Goal: Information Seeking & Learning: Learn about a topic

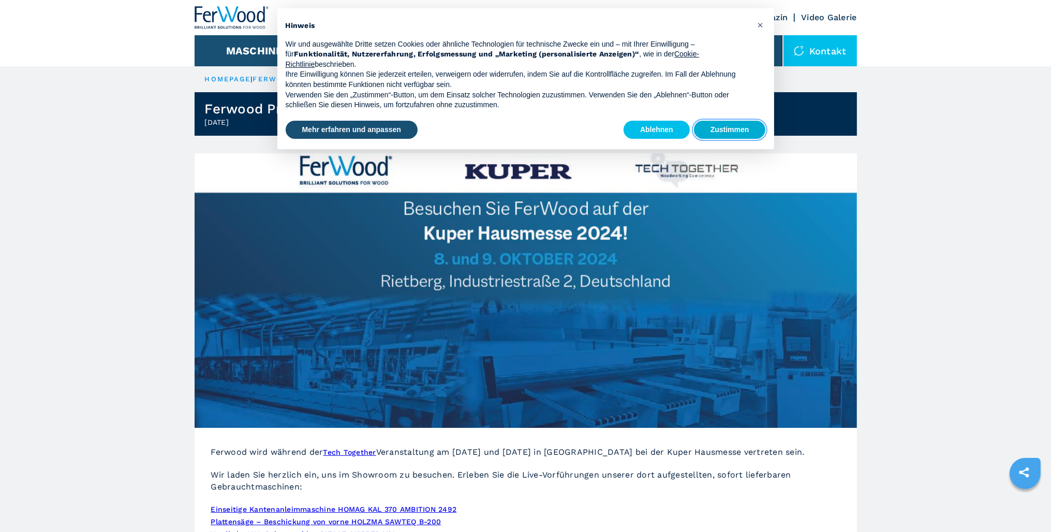
click at [724, 129] on button "Zustimmen" at bounding box center [730, 130] width 72 height 19
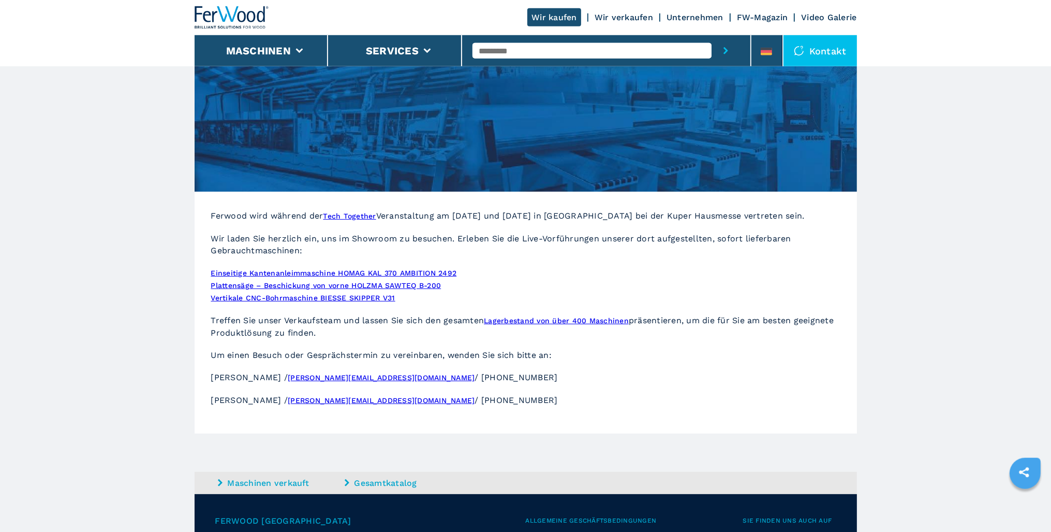
scroll to position [237, 0]
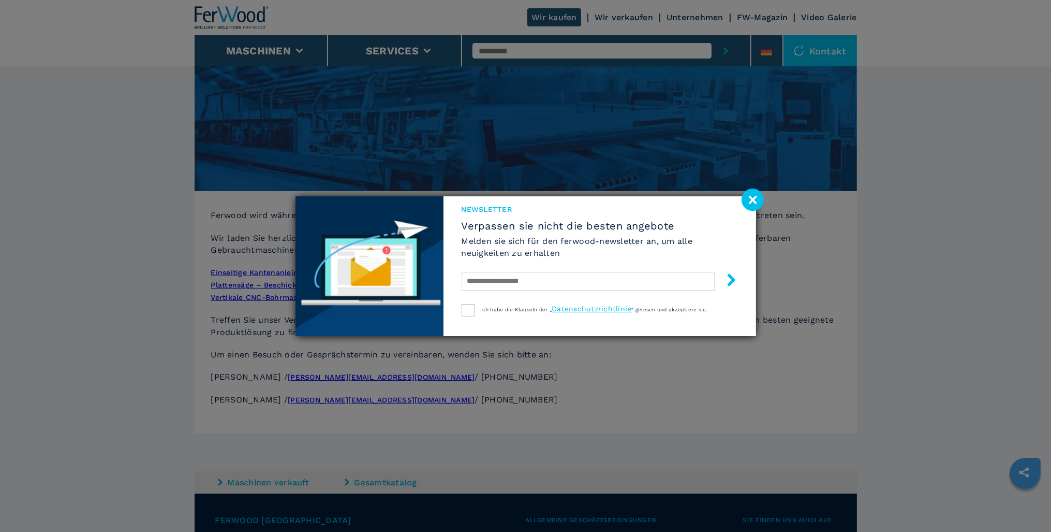
click at [751, 194] on image at bounding box center [753, 199] width 22 height 22
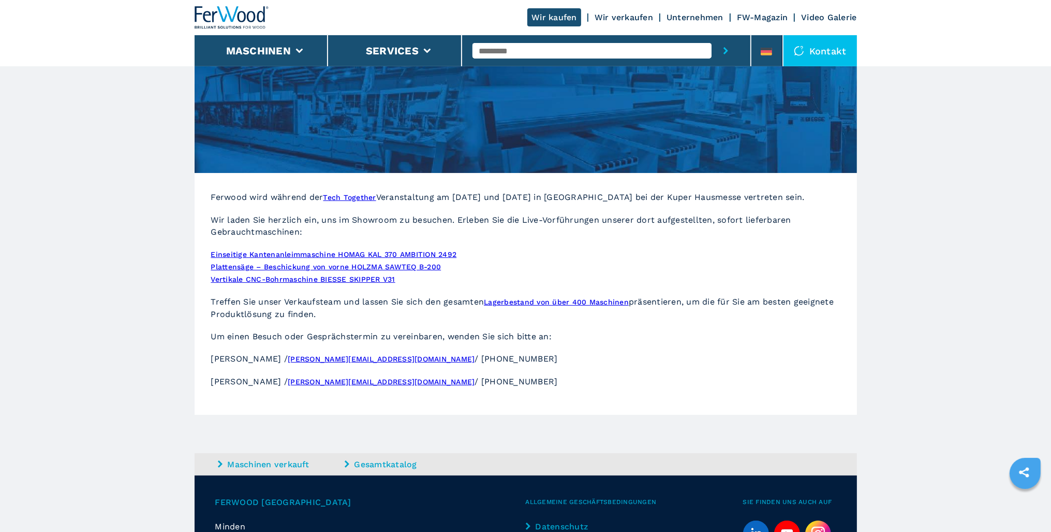
scroll to position [255, 0]
click at [532, 298] on link "Lagerbestand von über 400 Maschinen" at bounding box center [556, 302] width 145 height 8
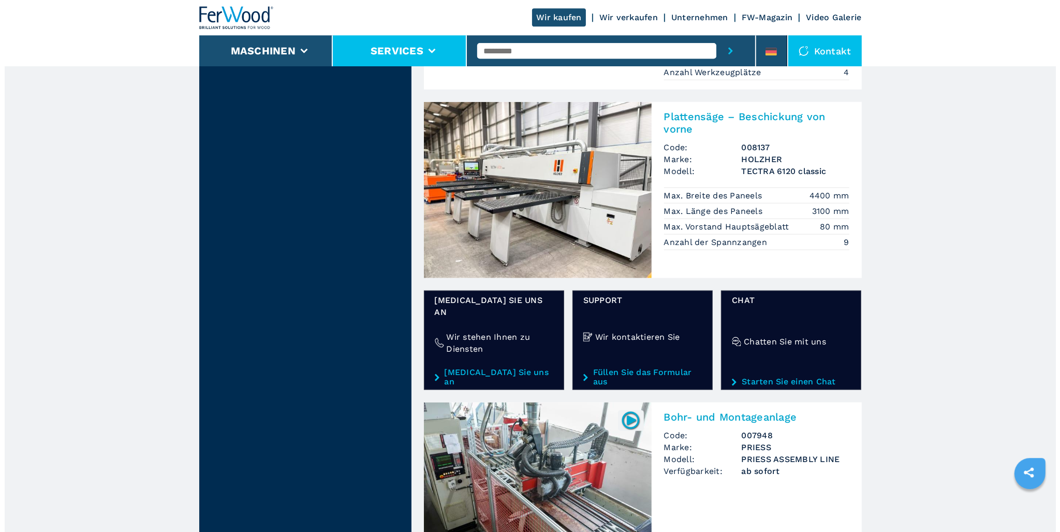
scroll to position [1494, 0]
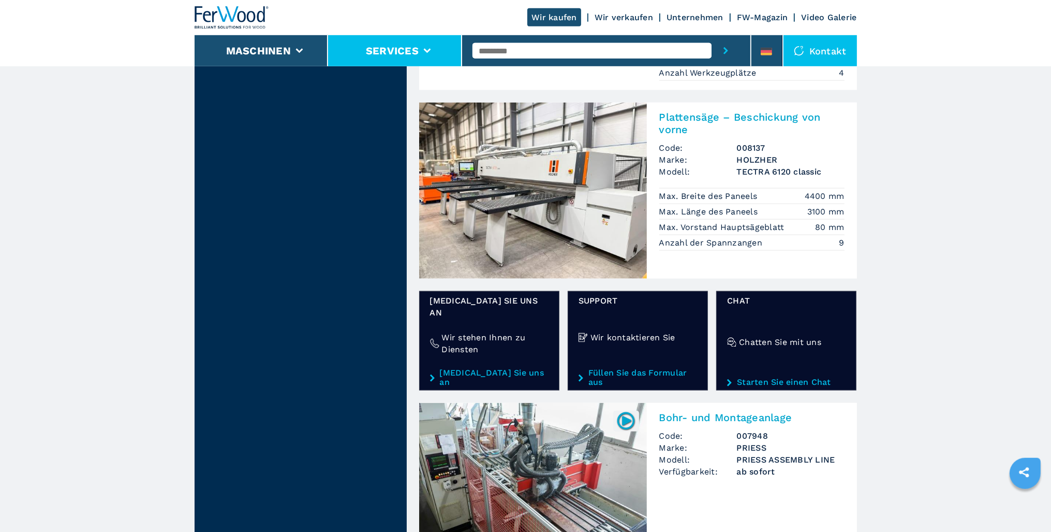
click at [421, 51] on li "Services" at bounding box center [395, 50] width 134 height 31
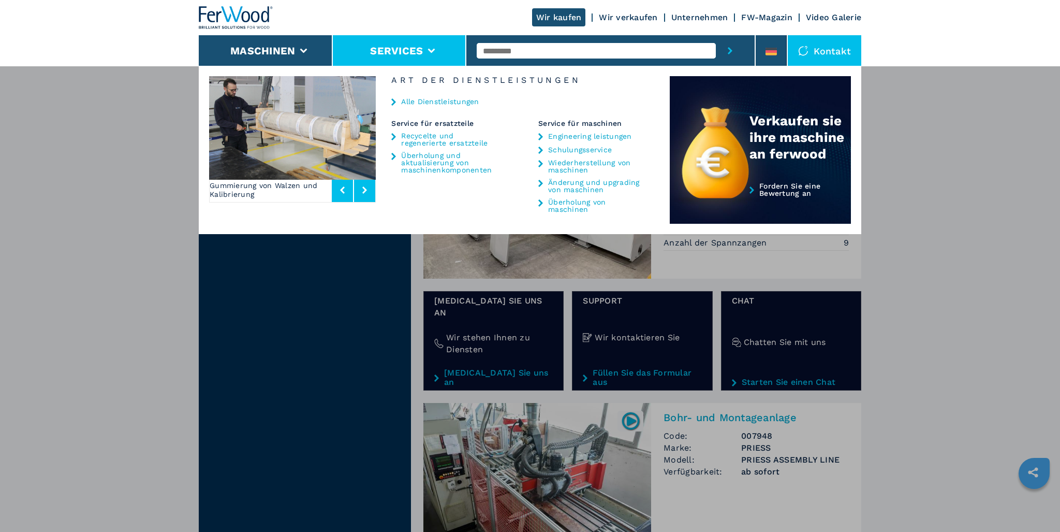
click at [334, 130] on img at bounding box center [292, 128] width 167 height 104
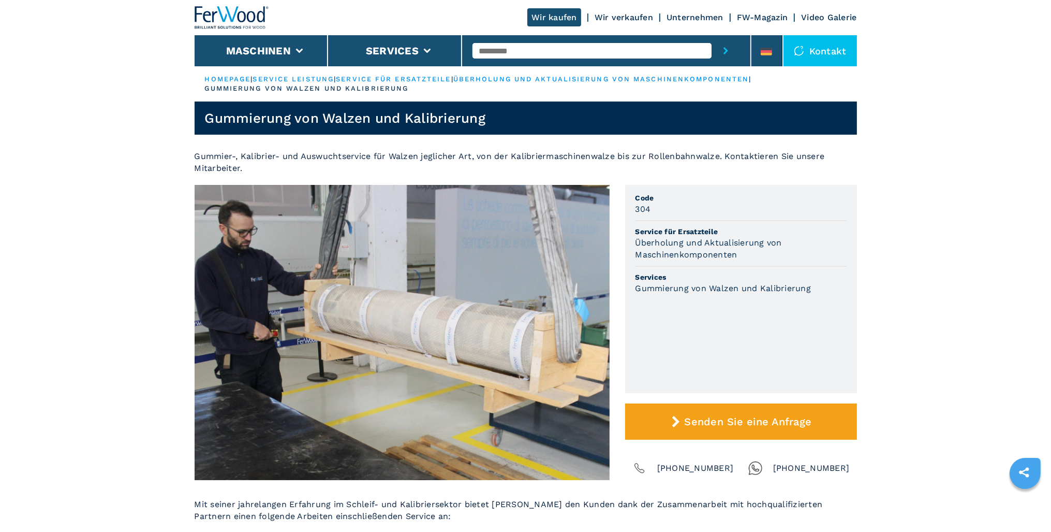
click at [412, 80] on link "service für ersatzteile" at bounding box center [393, 79] width 115 height 8
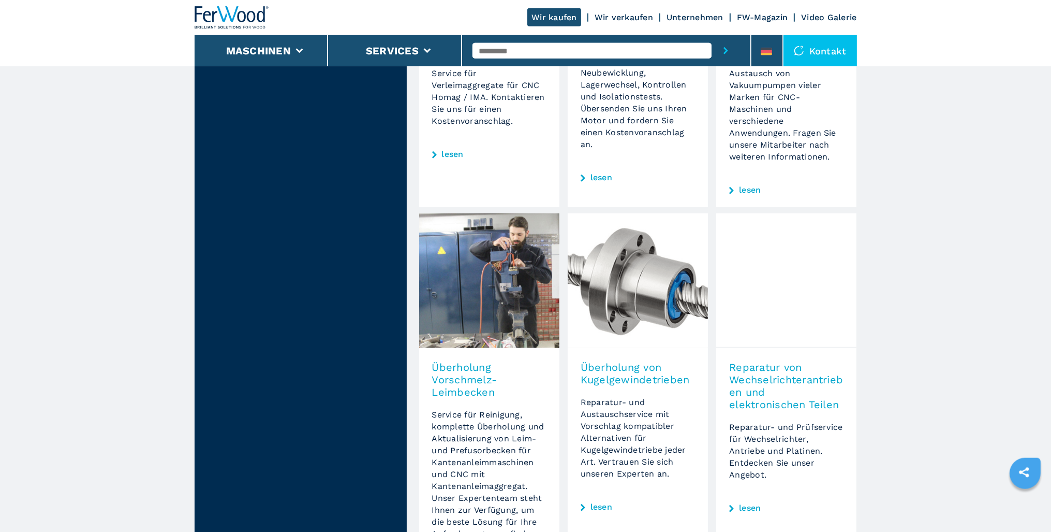
scroll to position [1130, 0]
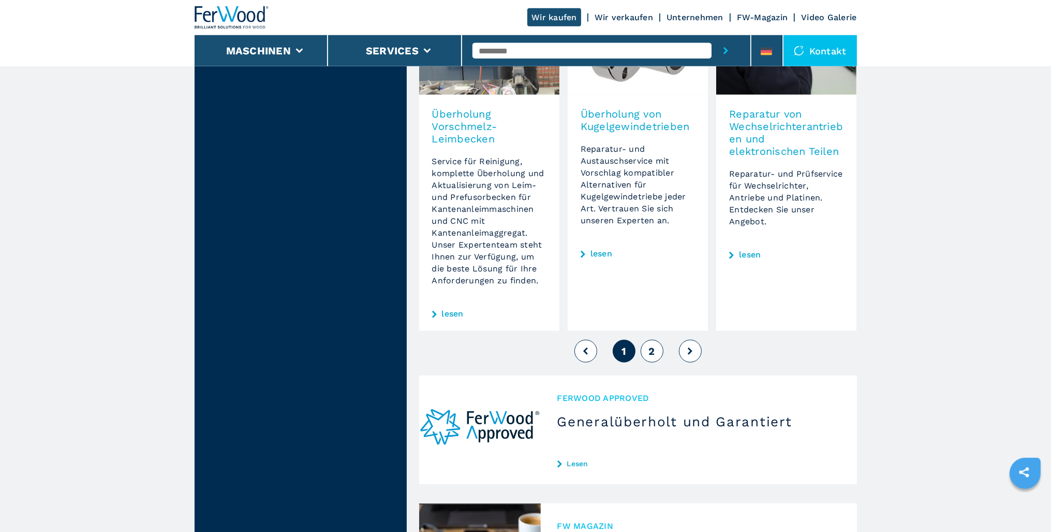
click at [653, 345] on span "2" at bounding box center [652, 351] width 6 height 12
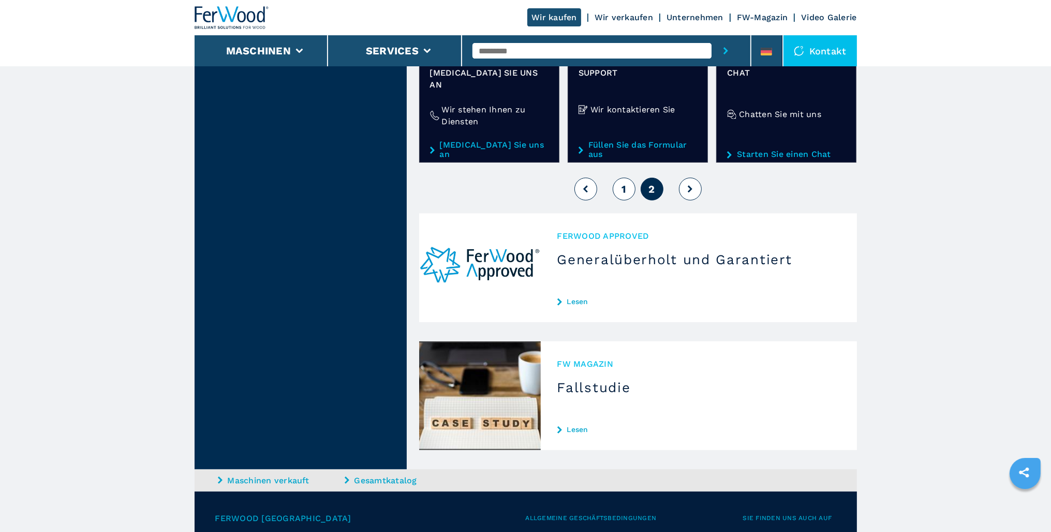
click at [571, 341] on div "FW MAGAZIN Fallstudie Lesen" at bounding box center [699, 395] width 316 height 109
click at [571, 381] on div "FW MAGAZIN Fallstudie Lesen" at bounding box center [699, 396] width 316 height 109
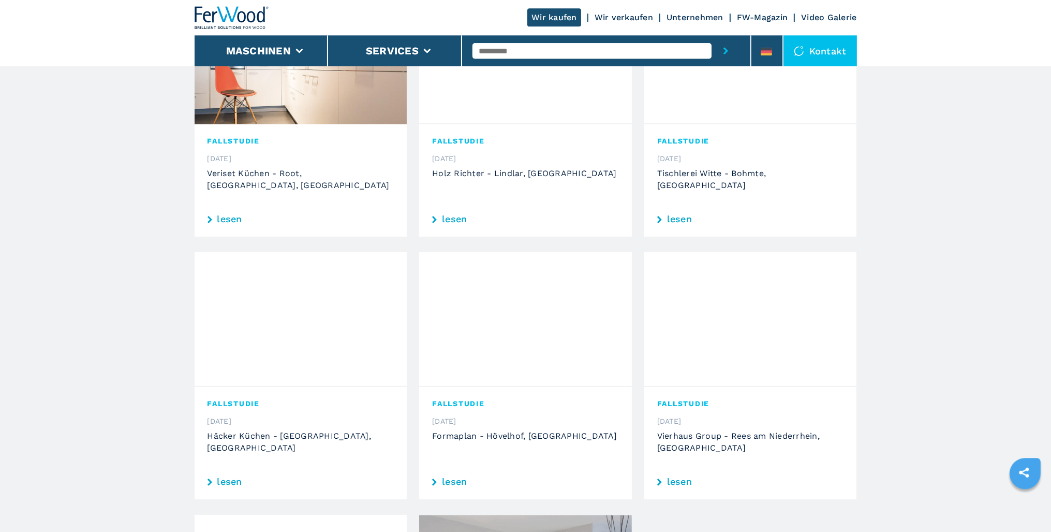
scroll to position [364, 0]
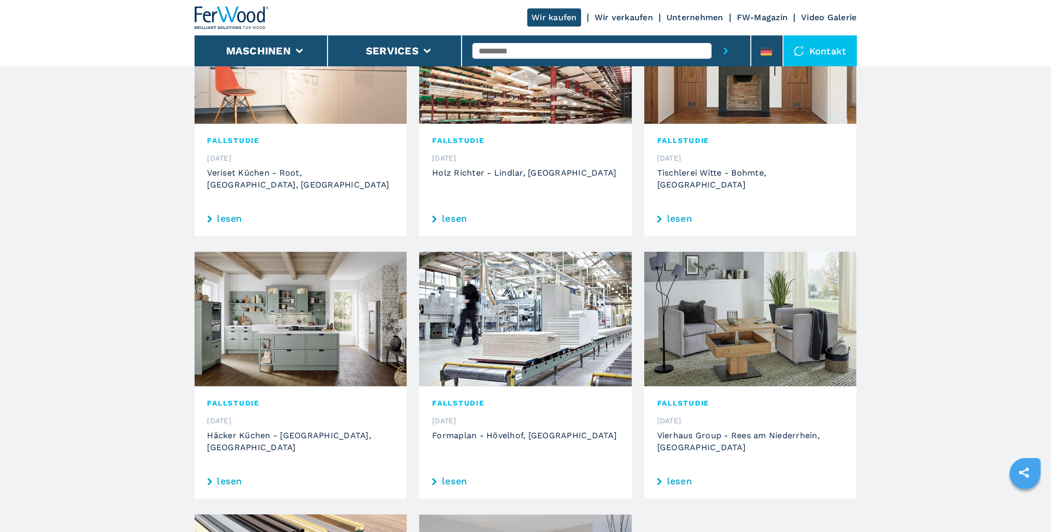
click at [502, 298] on img at bounding box center [525, 319] width 213 height 135
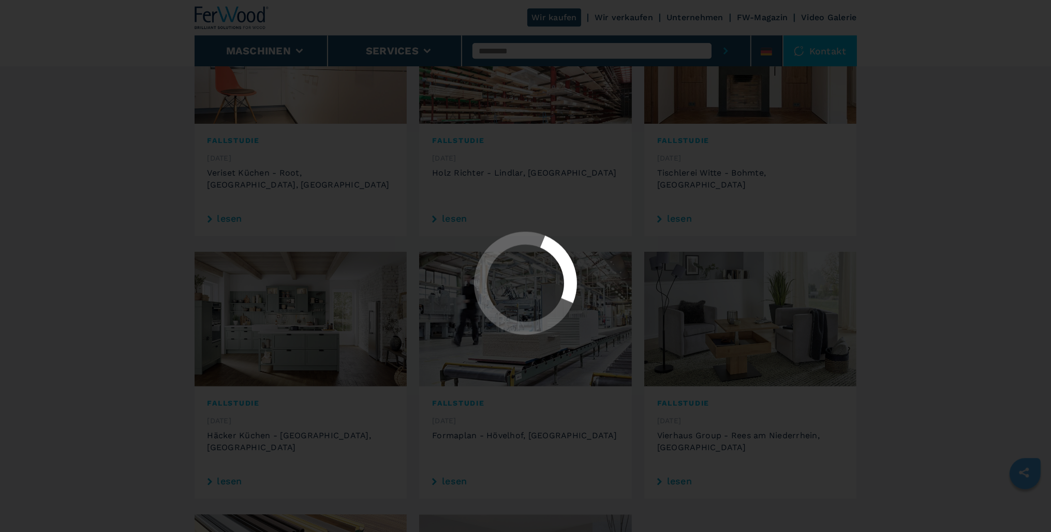
scroll to position [0, 0]
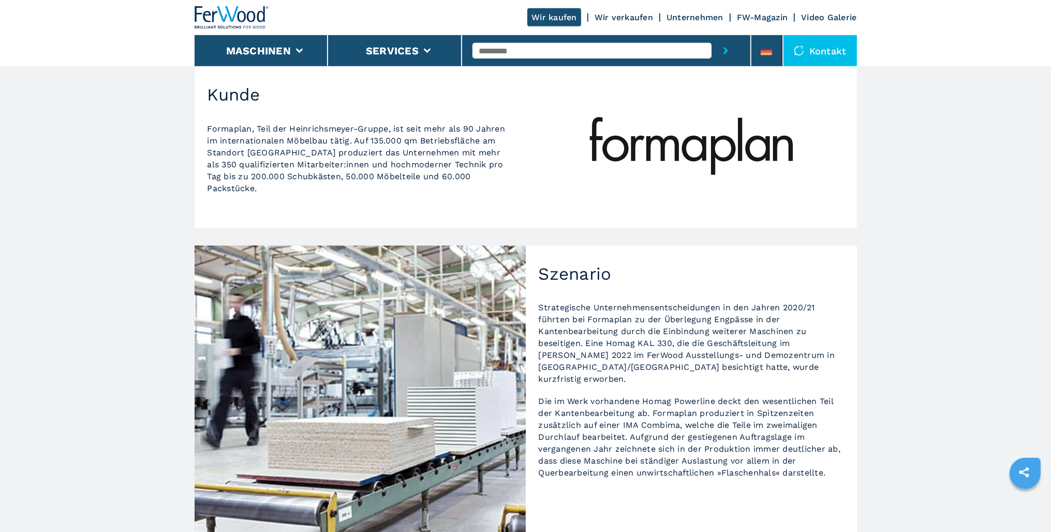
scroll to position [86, 0]
click at [613, 315] on p "Strategische Unternehmensentscheidungen in den Jahren 2020/21 führten bei Forma…" at bounding box center [691, 343] width 305 height 83
copy p "Formaplan"
